Goal: Task Accomplishment & Management: Manage account settings

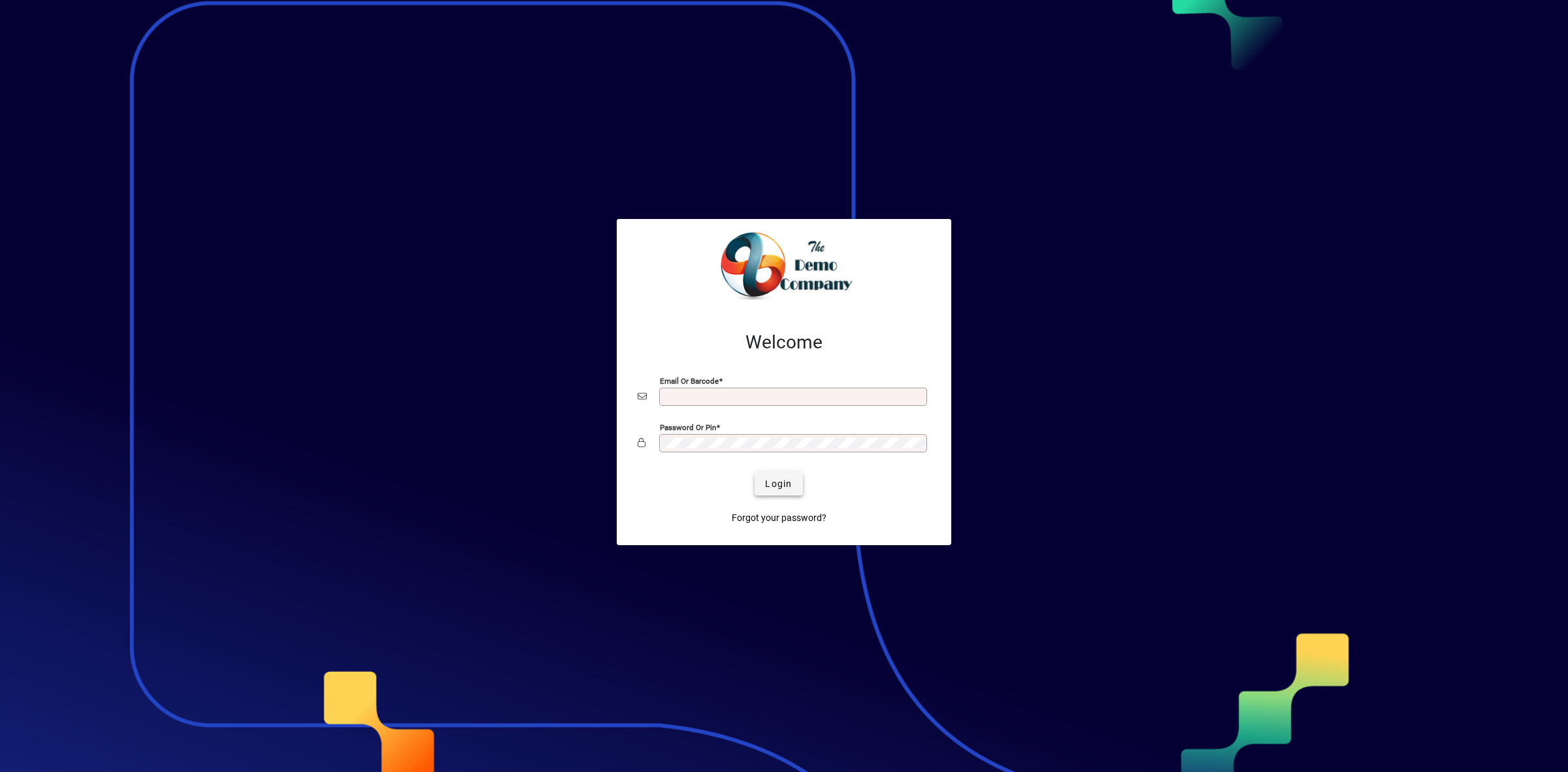
type input "**********"
click at [779, 481] on span "Login" at bounding box center [778, 484] width 27 height 14
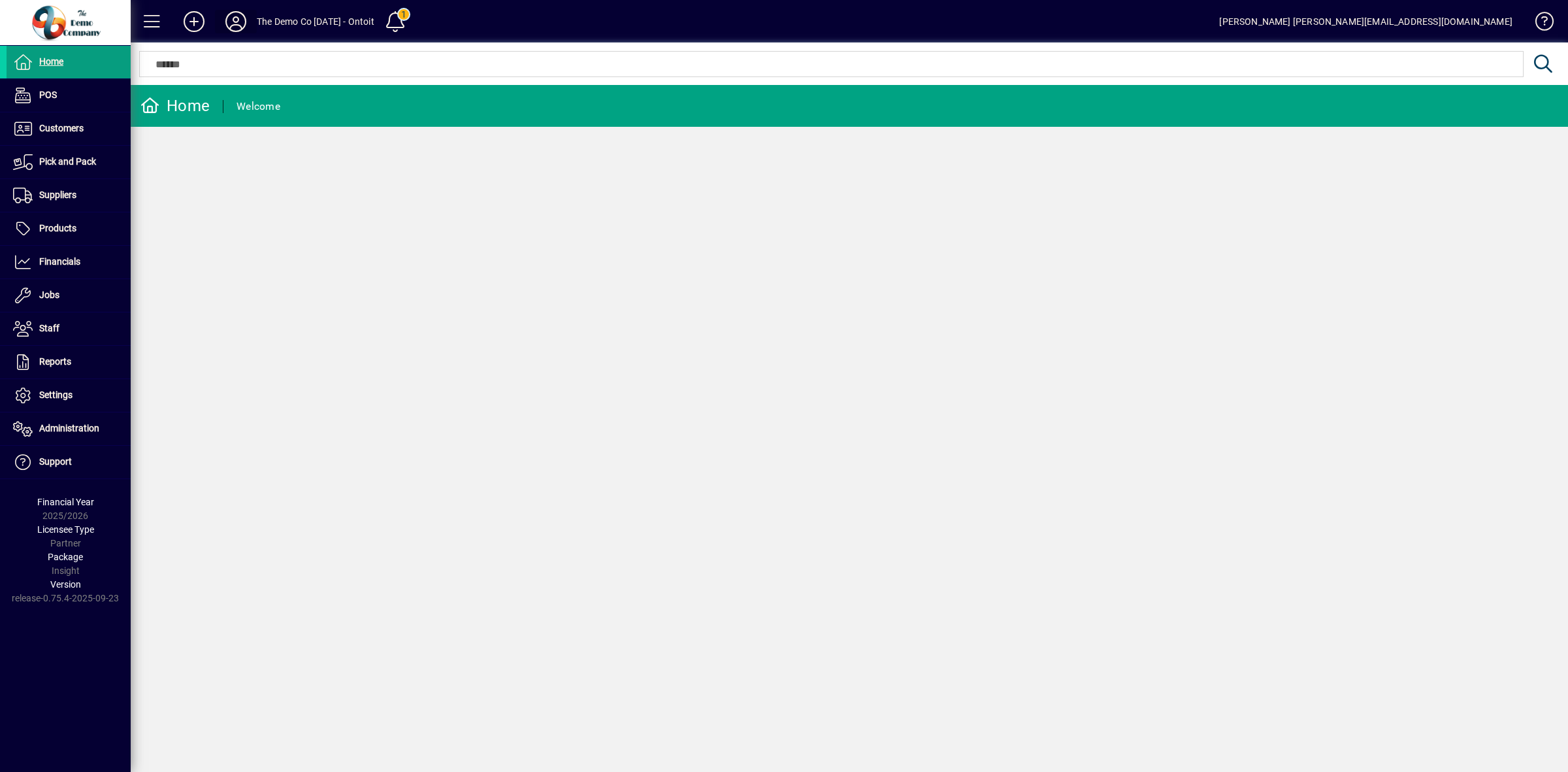
click at [235, 20] on icon at bounding box center [235, 21] width 26 height 21
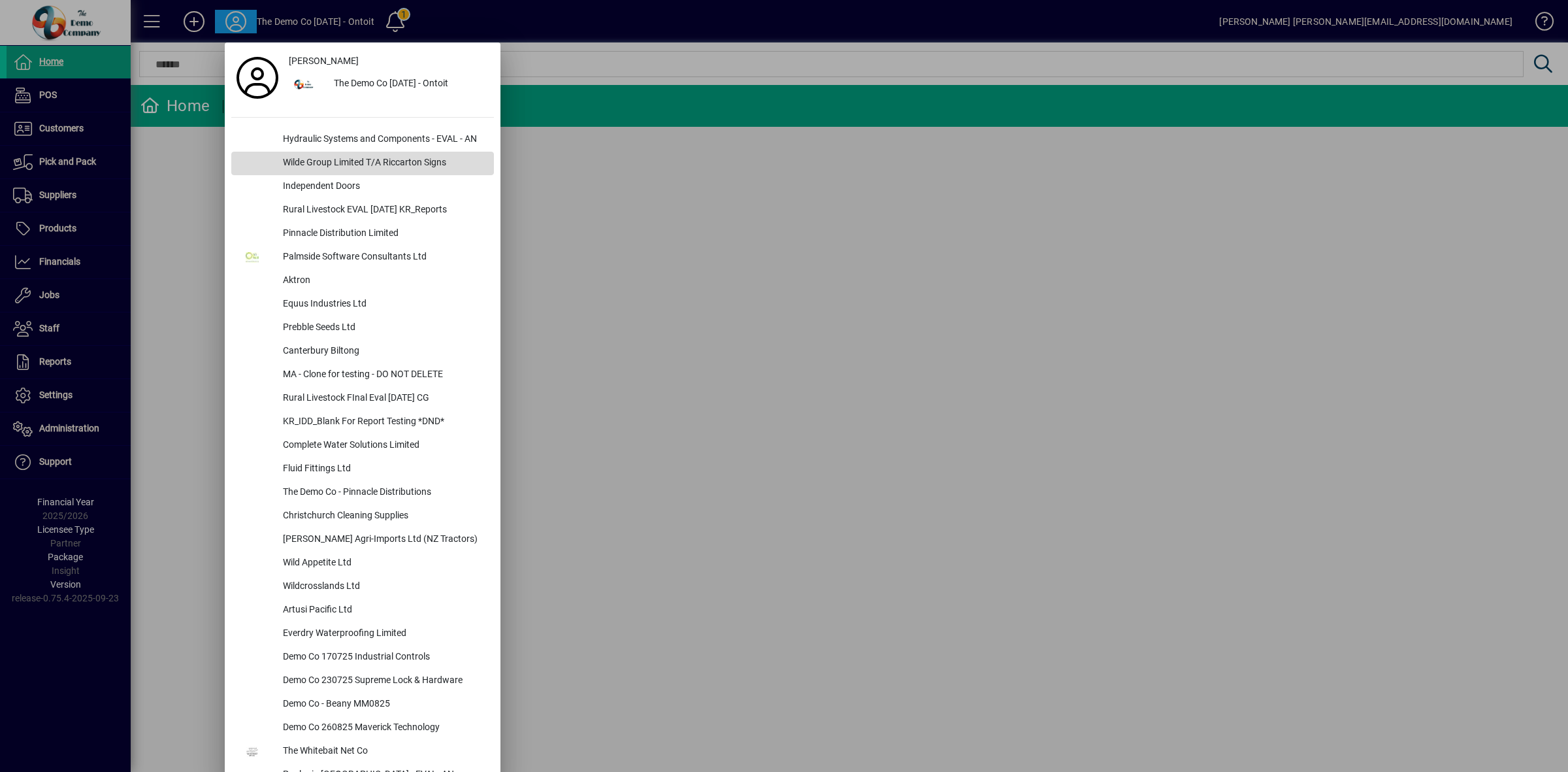
click at [334, 160] on div "Wilde Group Limited T/A Riccarton Signs" at bounding box center [383, 163] width 222 height 23
